Goal: Task Accomplishment & Management: Manage account settings

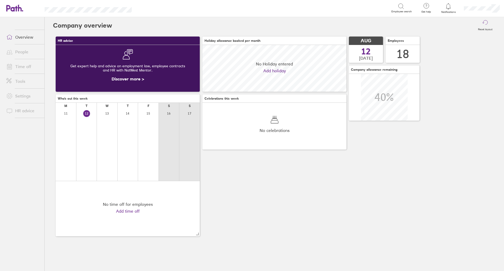
scroll to position [47, 144]
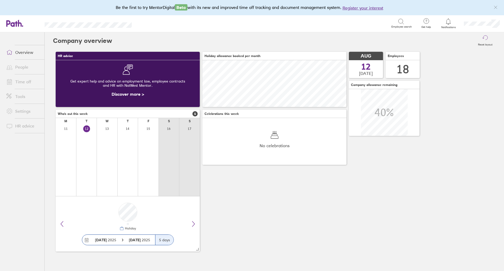
click at [24, 81] on link "Time off" at bounding box center [23, 81] width 42 height 11
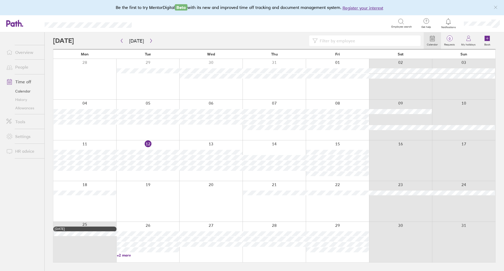
click at [24, 100] on link "History" at bounding box center [23, 99] width 42 height 8
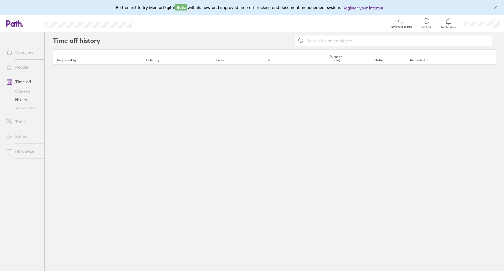
click at [309, 42] on input at bounding box center [396, 41] width 185 height 10
type input "t"
type input "[PERSON_NAME]"
click at [21, 106] on link "Allowances" at bounding box center [23, 108] width 42 height 8
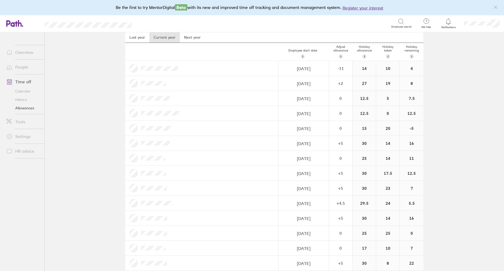
scroll to position [7, 0]
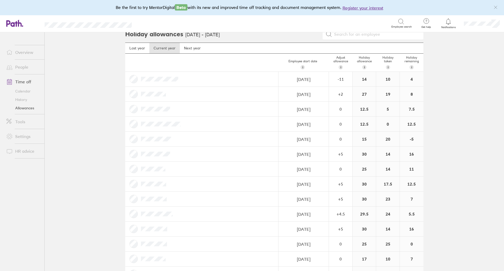
click at [26, 50] on link "Overview" at bounding box center [23, 52] width 42 height 11
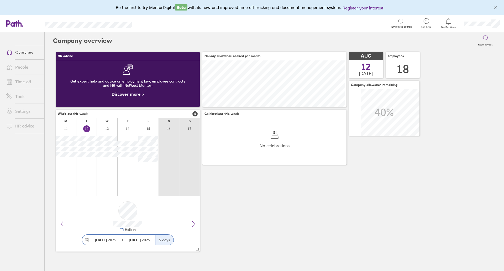
scroll to position [47, 144]
click at [24, 68] on link "People" at bounding box center [23, 67] width 42 height 11
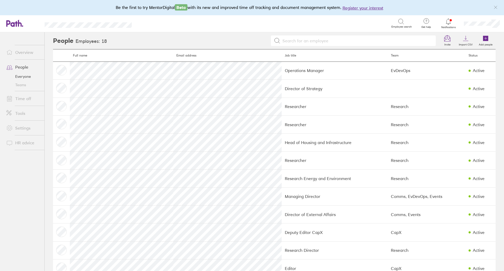
click at [27, 83] on link "Teams" at bounding box center [23, 85] width 42 height 8
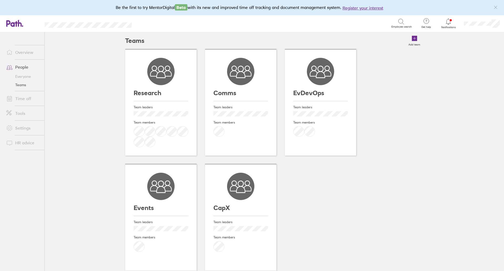
click at [26, 99] on link "Time off" at bounding box center [23, 98] width 42 height 11
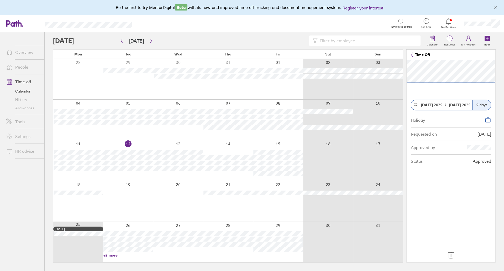
click at [451, 254] on icon at bounding box center [451, 255] width 8 height 8
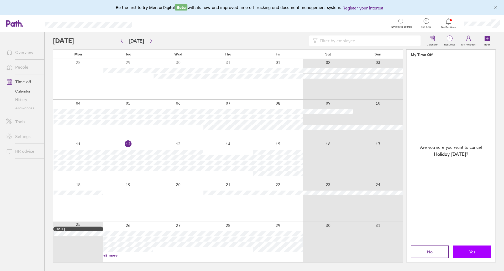
click at [471, 252] on span "Yes" at bounding box center [472, 251] width 6 height 5
